Goal: Book appointment/travel/reservation

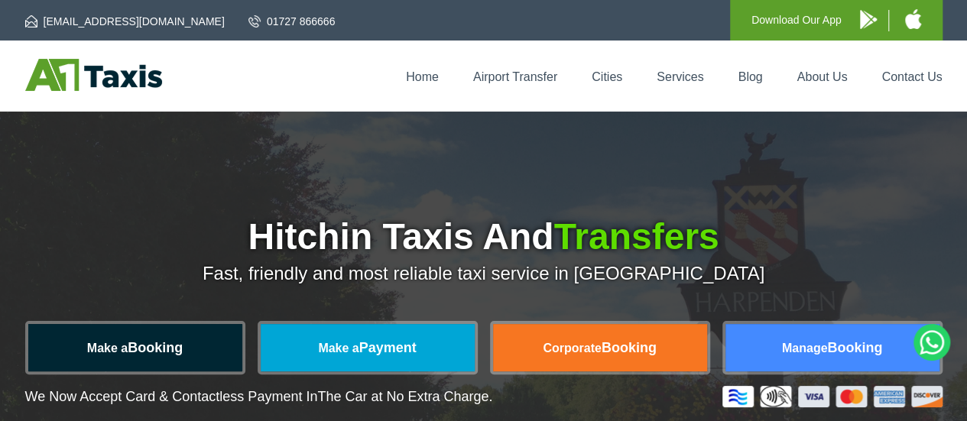
click at [152, 343] on link "Make a Booking" at bounding box center [135, 347] width 214 height 47
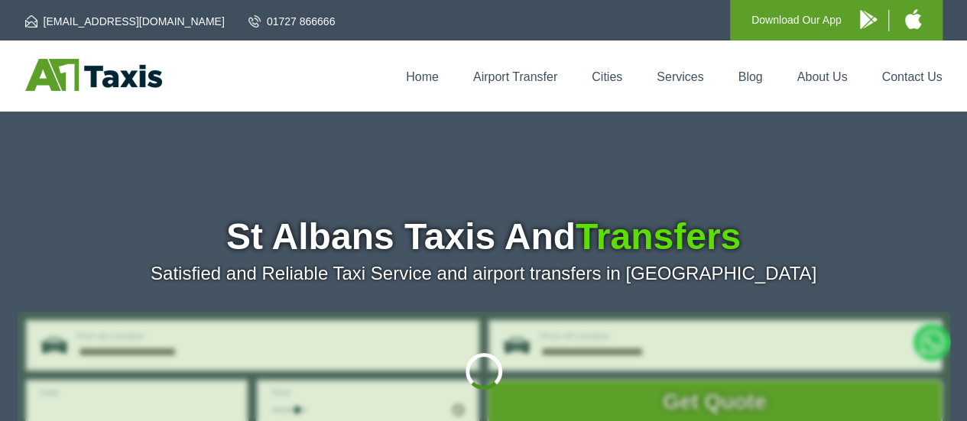
type input "**********"
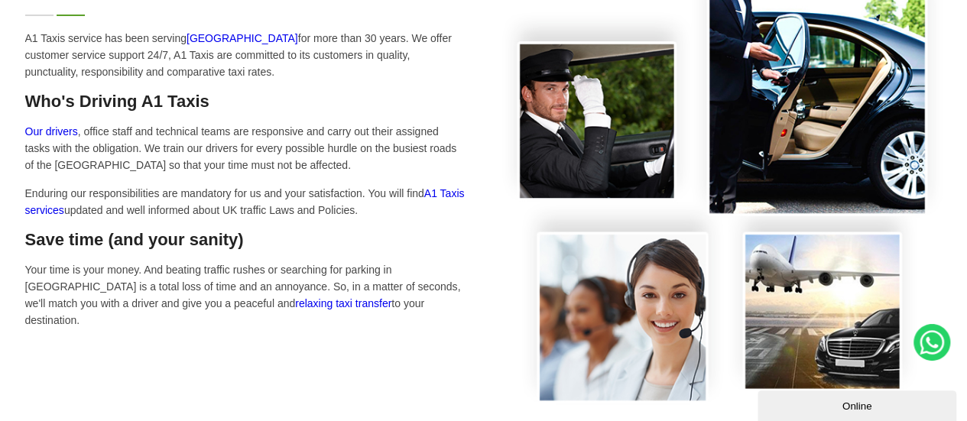
scroll to position [841, 0]
